Goal: Transaction & Acquisition: Book appointment/travel/reservation

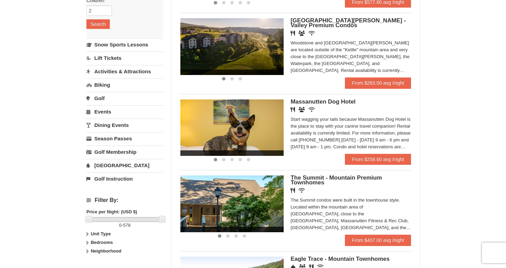
scroll to position [129, 0]
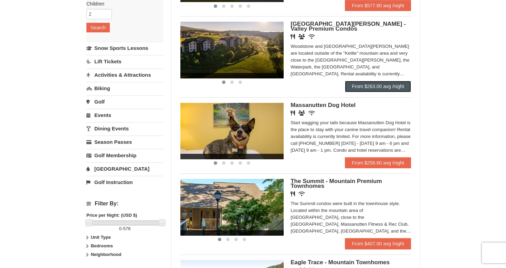
click at [372, 88] on link "From $263.00 avg /night" at bounding box center [378, 86] width 66 height 11
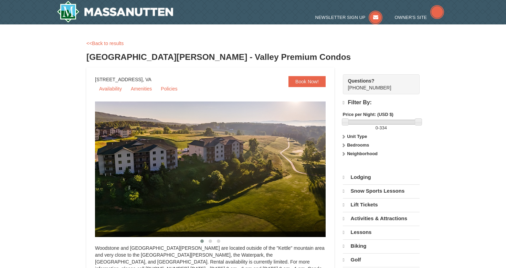
select select "10"
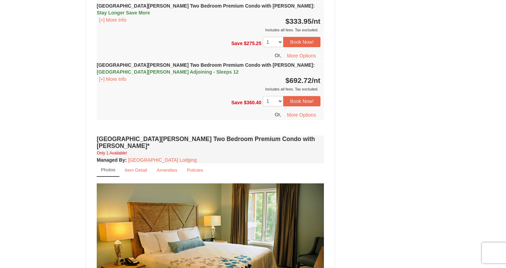
scroll to position [1971, 0]
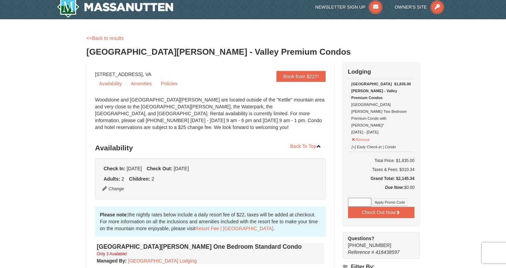
scroll to position [4, 0]
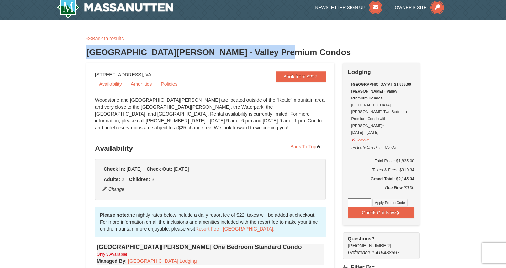
drag, startPoint x: 85, startPoint y: 54, endPoint x: 306, endPoint y: 56, distance: 220.9
copy h3 "[GEOGRAPHIC_DATA][PERSON_NAME] - Valley Premium Condos"
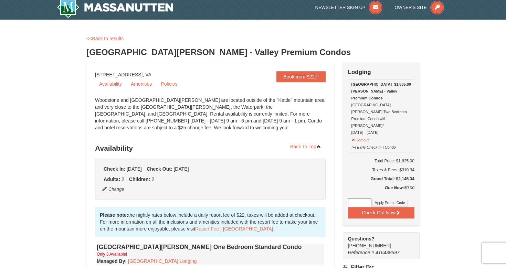
click at [101, 56] on h3 "[GEOGRAPHIC_DATA][PERSON_NAME] - Valley Premium Condos" at bounding box center [253, 52] width 334 height 14
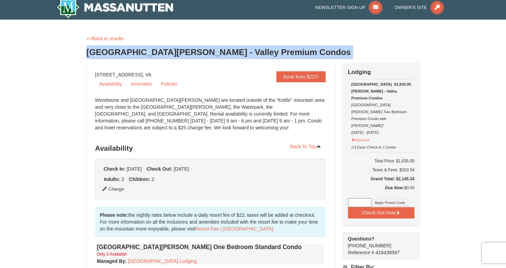
click at [101, 56] on h3 "[GEOGRAPHIC_DATA][PERSON_NAME] - Valley Premium Condos" at bounding box center [253, 52] width 334 height 14
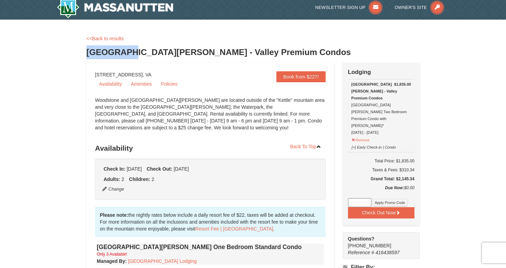
click at [101, 56] on h3 "[GEOGRAPHIC_DATA][PERSON_NAME] - Valley Premium Condos" at bounding box center [253, 52] width 334 height 14
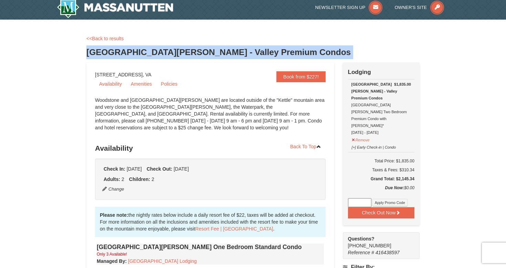
click at [101, 56] on h3 "[GEOGRAPHIC_DATA][PERSON_NAME] - Valley Premium Condos" at bounding box center [253, 52] width 334 height 14
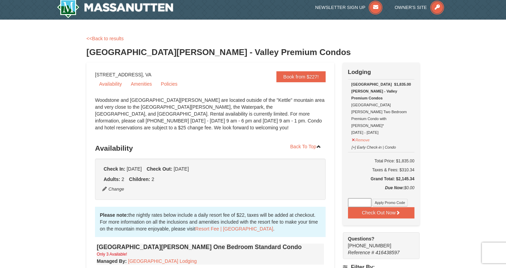
click at [110, 56] on h3 "[GEOGRAPHIC_DATA][PERSON_NAME] - Valley Premium Condos" at bounding box center [253, 52] width 334 height 14
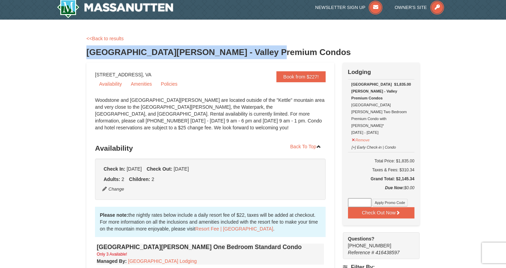
drag, startPoint x: 110, startPoint y: 56, endPoint x: 297, endPoint y: 56, distance: 187.1
click at [297, 56] on h3 "[GEOGRAPHIC_DATA][PERSON_NAME] - Valley Premium Condos" at bounding box center [253, 52] width 334 height 14
copy div "[GEOGRAPHIC_DATA][PERSON_NAME] - Valley Premium Condos"
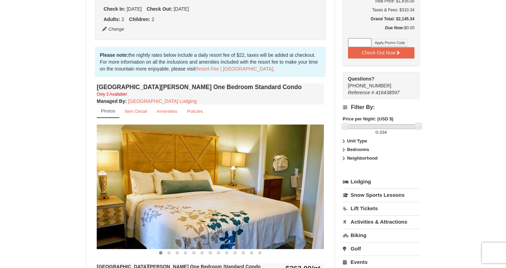
scroll to position [0, 0]
